Goal: Transaction & Acquisition: Purchase product/service

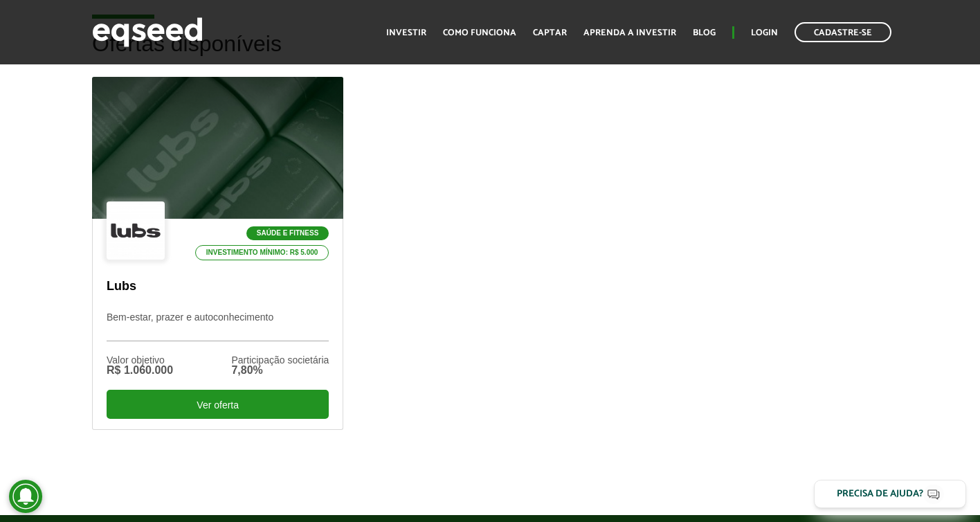
scroll to position [425, 0]
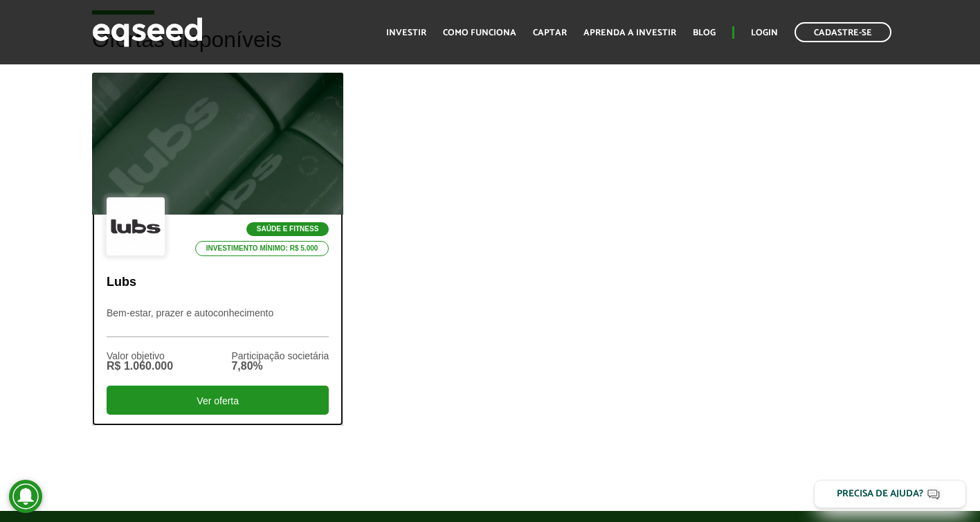
click at [317, 136] on div at bounding box center [218, 144] width 302 height 170
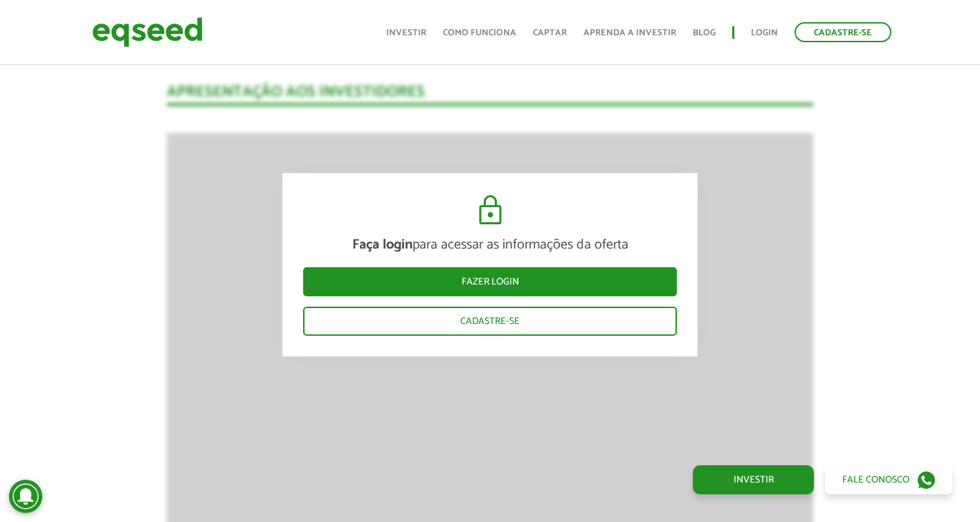
scroll to position [1440, 0]
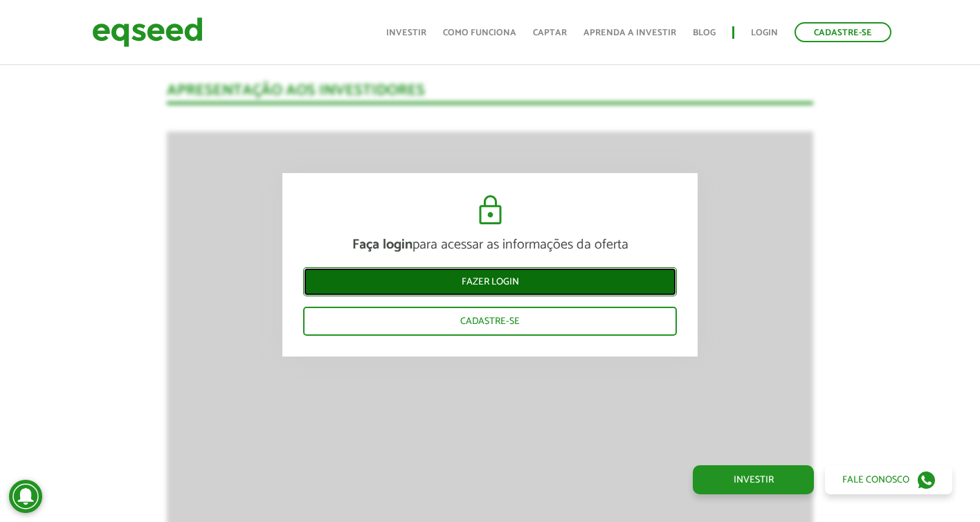
click at [525, 280] on link "Fazer login" at bounding box center [490, 281] width 374 height 29
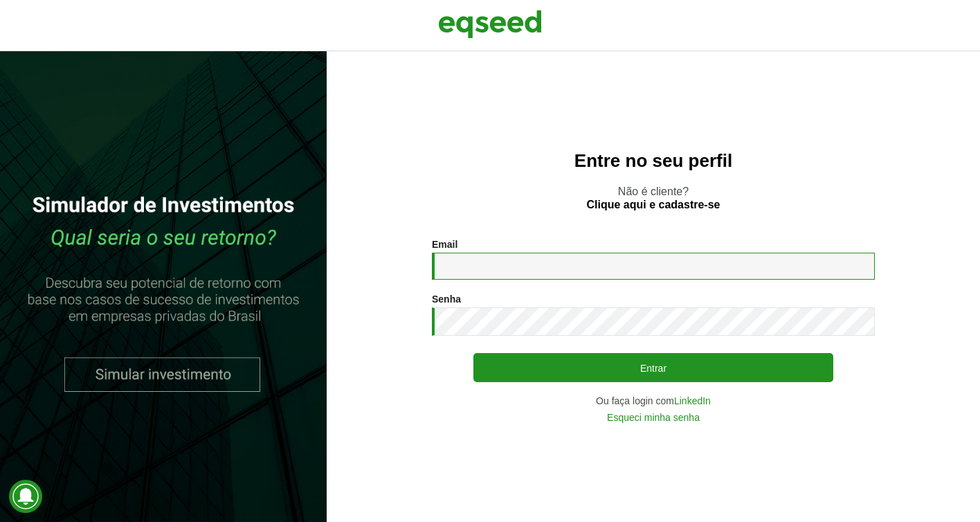
click at [536, 263] on input "Email *" at bounding box center [653, 266] width 443 height 27
type input "**********"
click at [473, 353] on button "Entrar" at bounding box center [653, 367] width 360 height 29
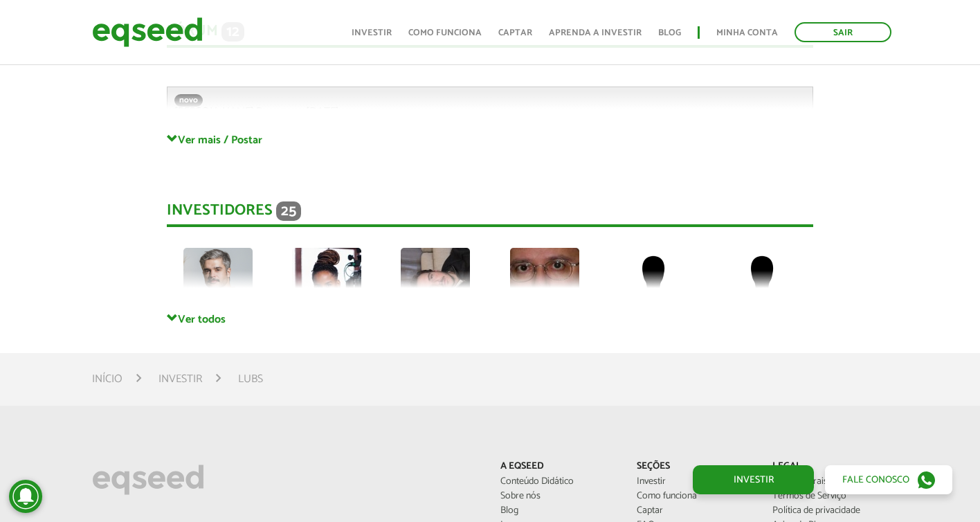
scroll to position [3394, 0]
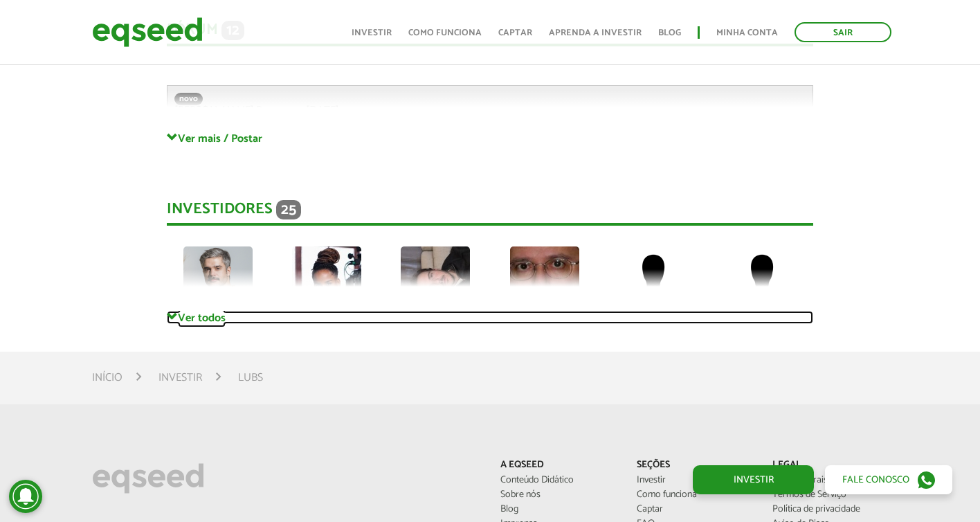
click at [189, 318] on link "Ver todos" at bounding box center [490, 317] width 646 height 13
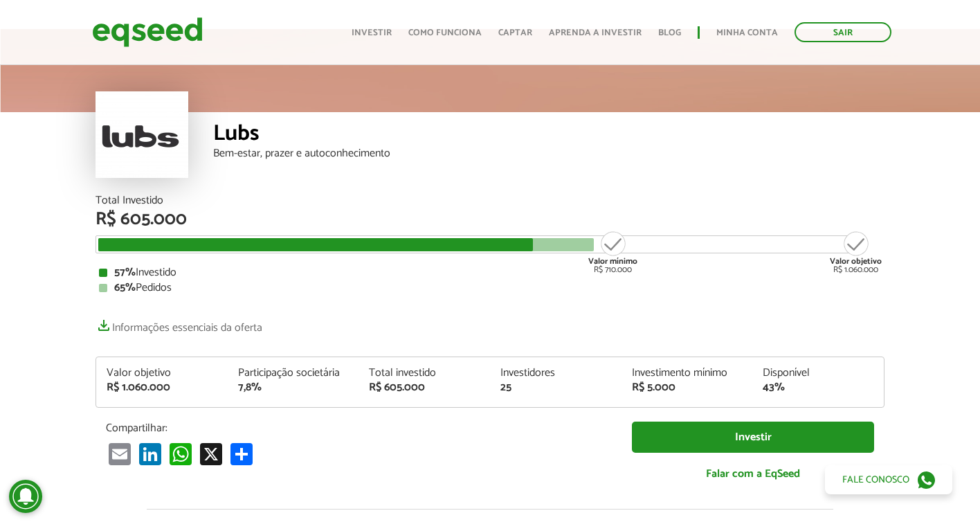
scroll to position [0, 0]
